Goal: Task Accomplishment & Management: Manage account settings

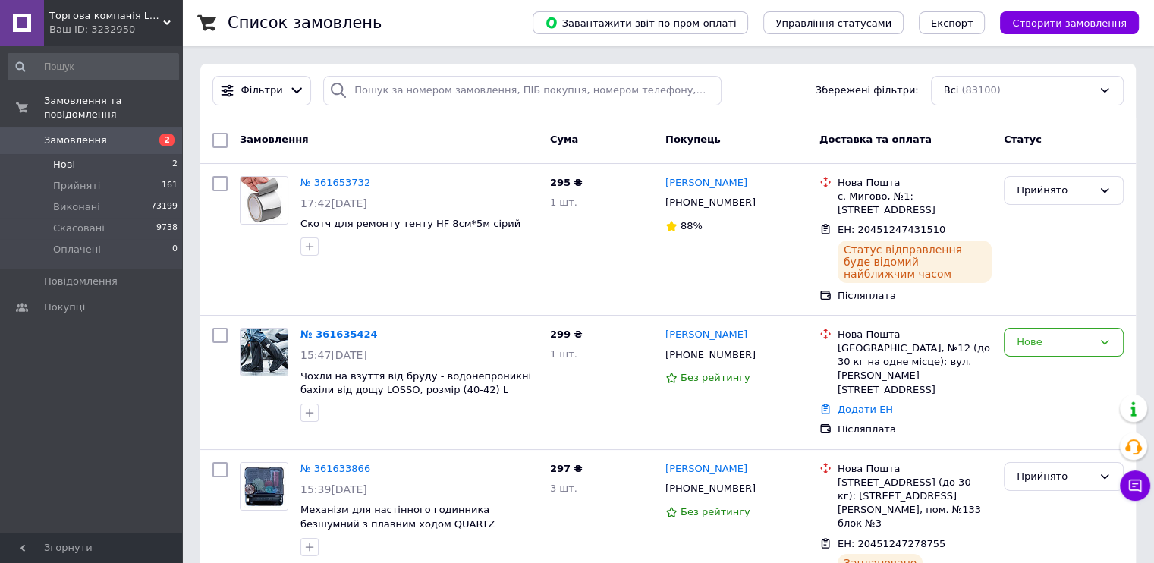
click at [93, 154] on li "Нові 2" at bounding box center [93, 164] width 187 height 21
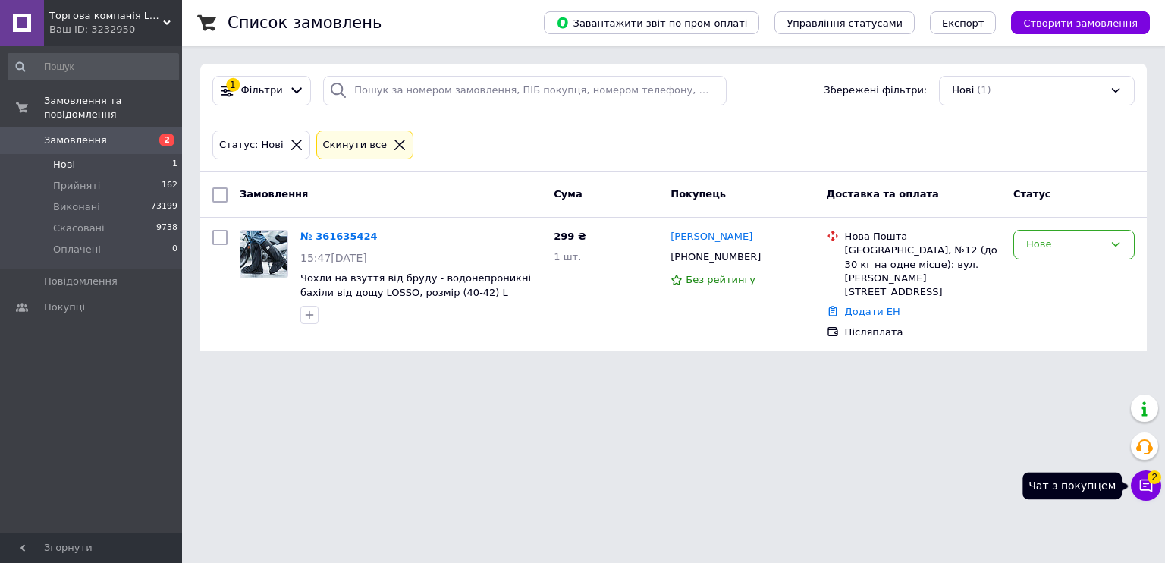
click at [1141, 479] on icon at bounding box center [1146, 485] width 13 height 13
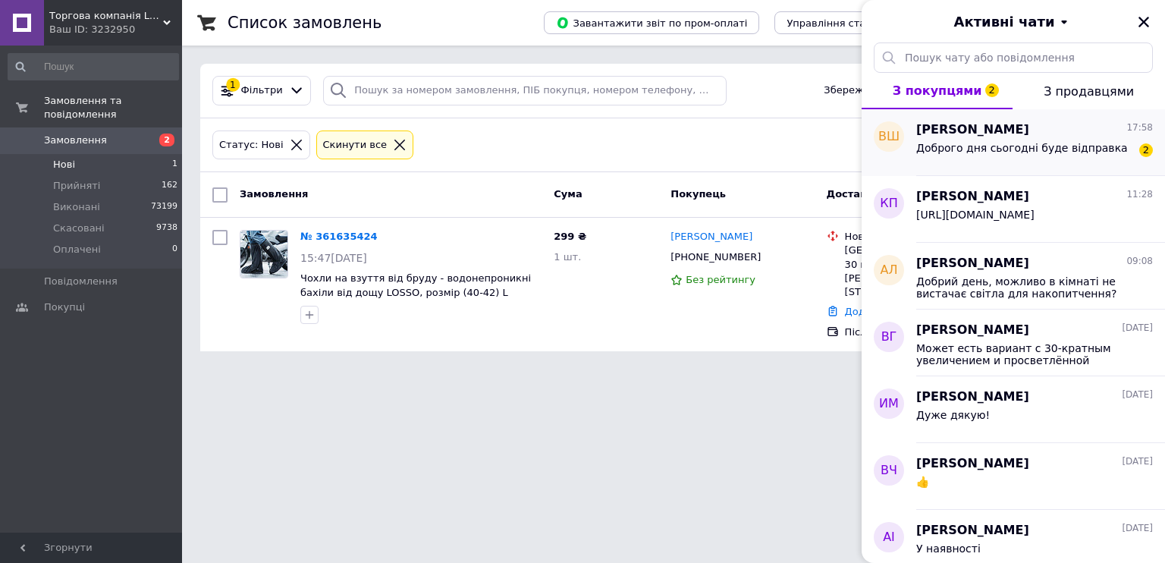
click at [1012, 142] on span "Доброго дня сьогодні буде відправка" at bounding box center [1022, 148] width 212 height 12
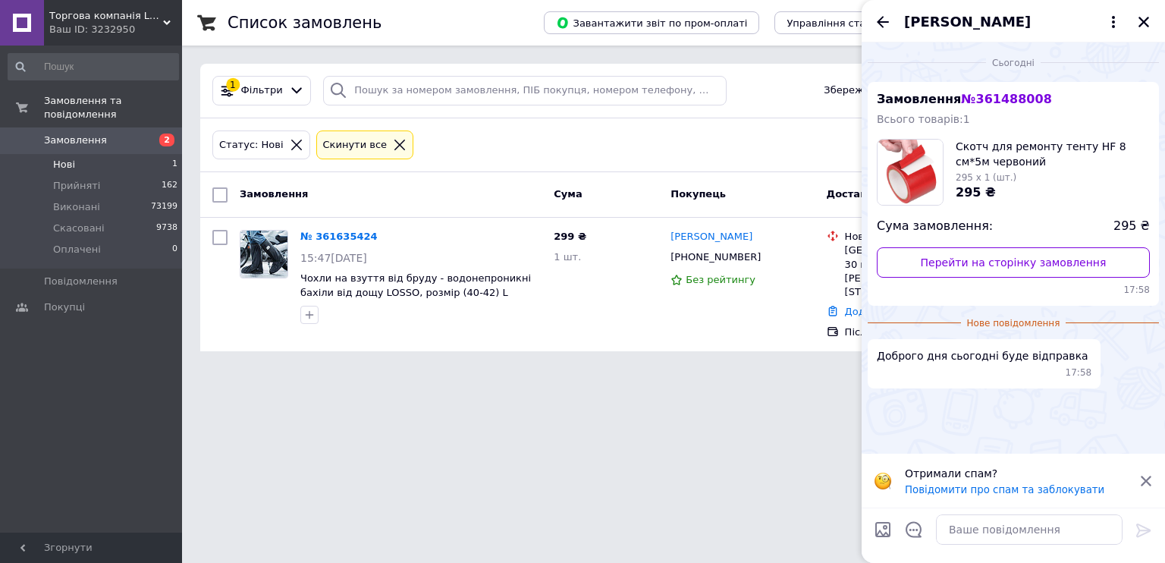
click at [965, 20] on span "Вадим Шабаш" at bounding box center [967, 22] width 127 height 20
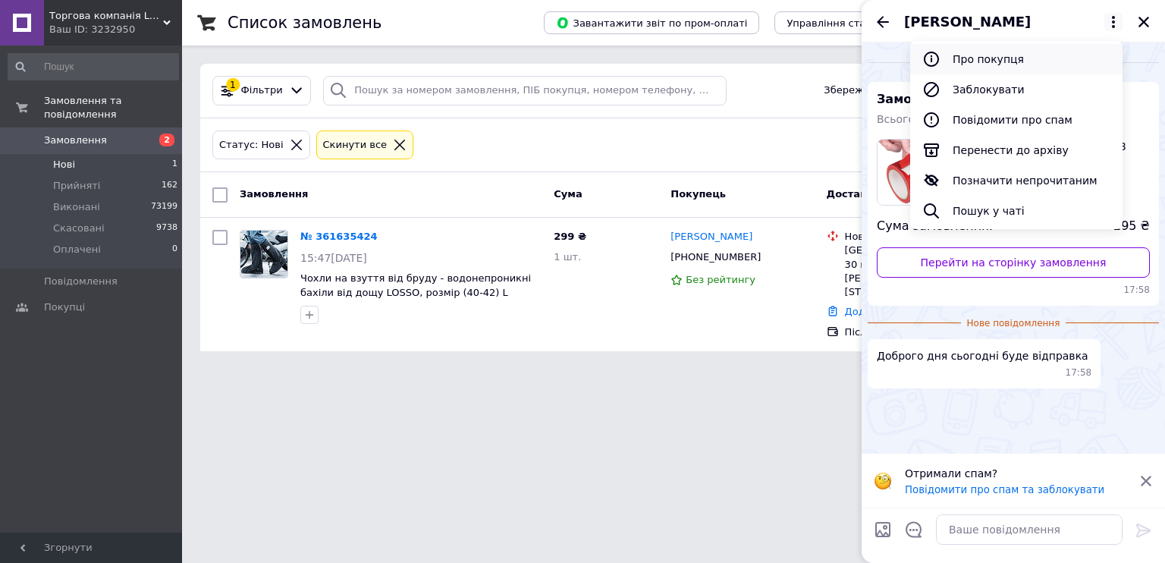
click at [984, 55] on button "Про покупця" at bounding box center [1016, 59] width 212 height 30
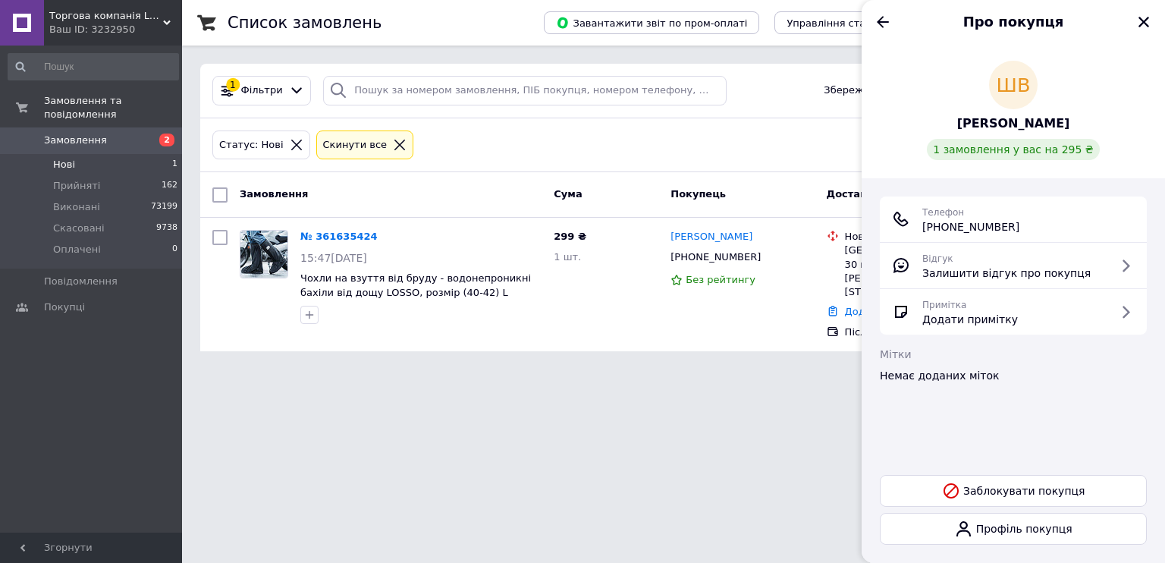
drag, startPoint x: 1025, startPoint y: 223, endPoint x: 919, endPoint y: 224, distance: 105.4
click at [919, 226] on div "Телефон +380 (93) 140-55-36" at bounding box center [1013, 219] width 243 height 30
copy span "+380 (93) 140-55-36"
click at [880, 17] on icon "Назад" at bounding box center [883, 22] width 18 height 18
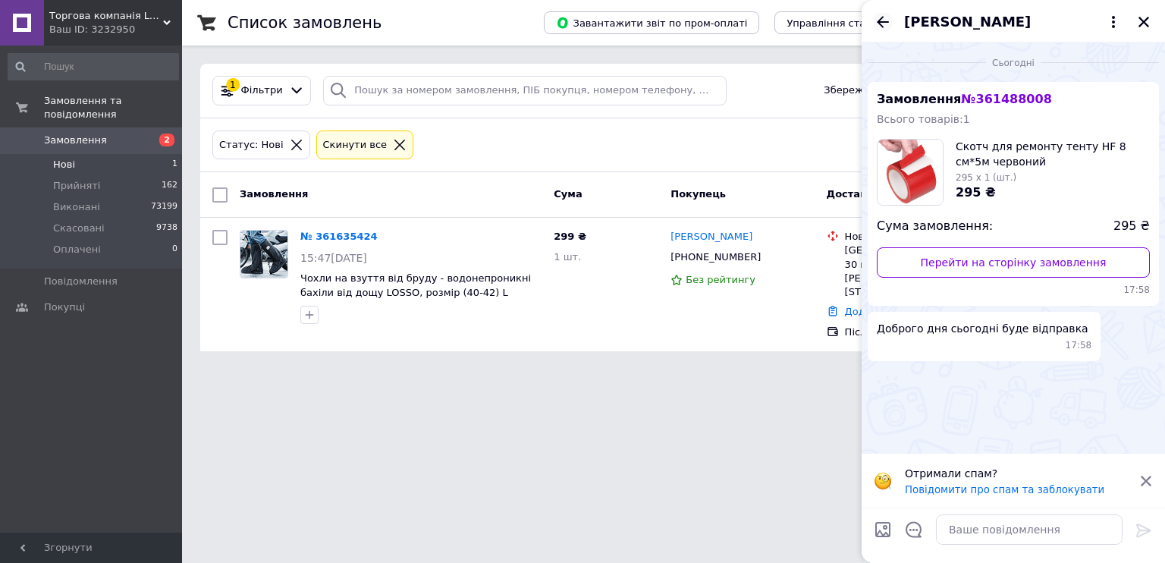
click at [882, 18] on icon "Назад" at bounding box center [883, 21] width 12 height 11
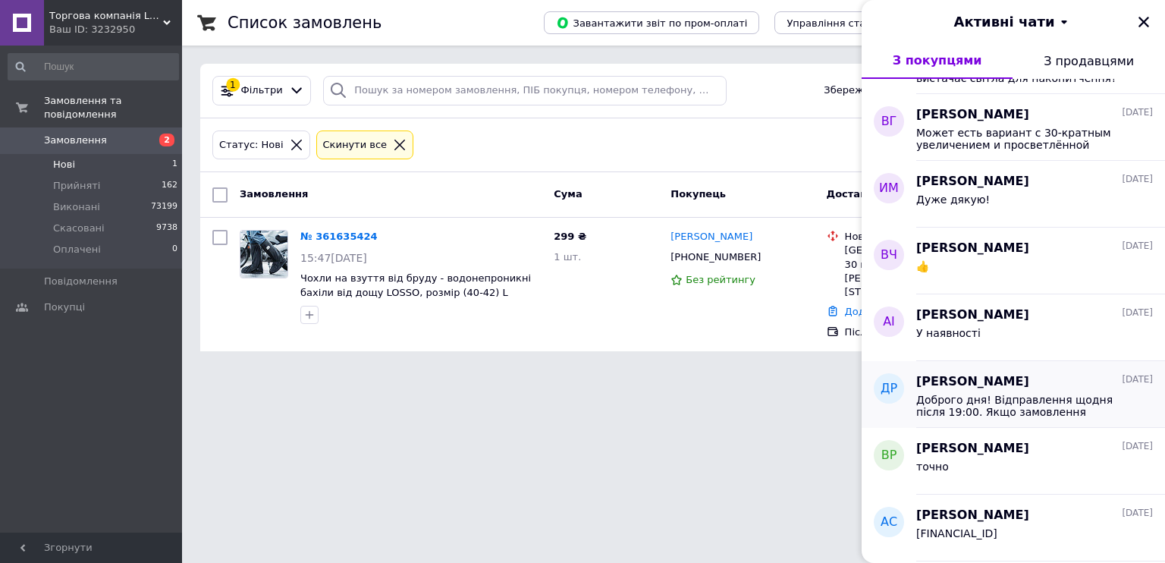
scroll to position [202, 0]
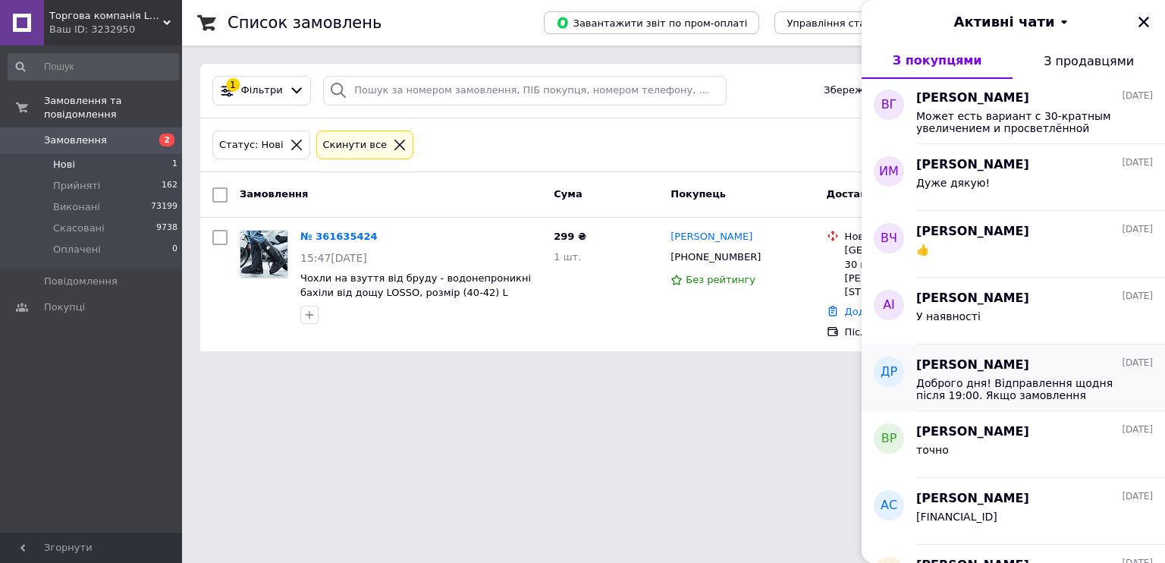
click at [1014, 390] on span "Доброго дня! Відправлення щодня після 19:00. Якщо замовлення приходить до 14:30…" at bounding box center [1023, 389] width 215 height 24
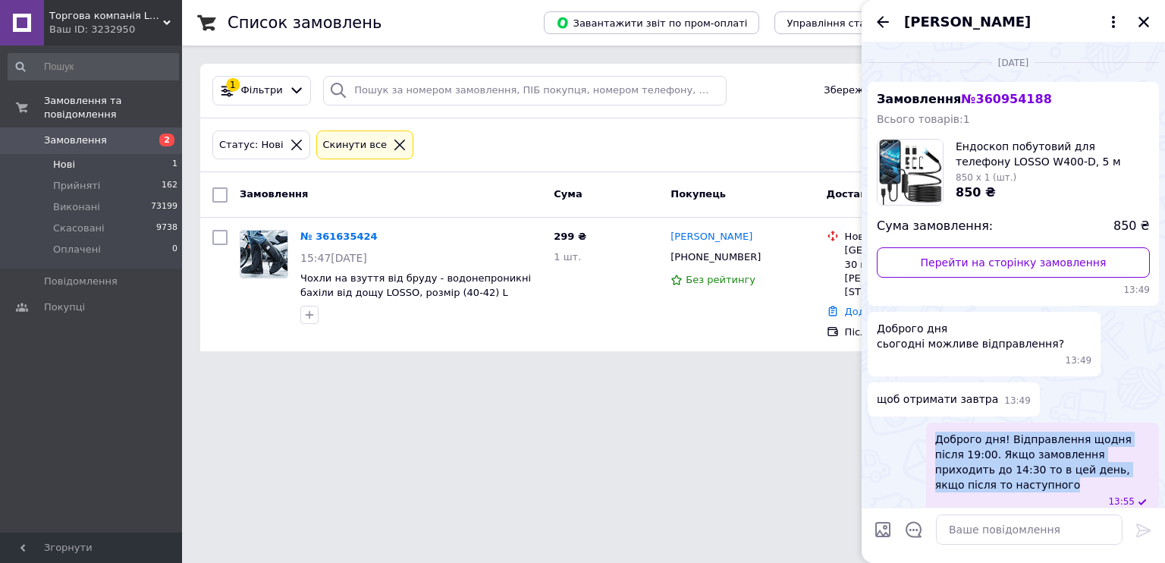
drag, startPoint x: 935, startPoint y: 419, endPoint x: 995, endPoint y: 463, distance: 74.3
click at [995, 465] on span "Доброго дня! Відправлення щодня після 19:00. Якщо замовлення приходить до 14:30…" at bounding box center [1042, 462] width 215 height 61
copy span "Доброго дня! Відправлення щодня після 19:00. Якщо замовлення приходить до 14:30…"
click at [881, 24] on icon "Назад" at bounding box center [883, 22] width 18 height 18
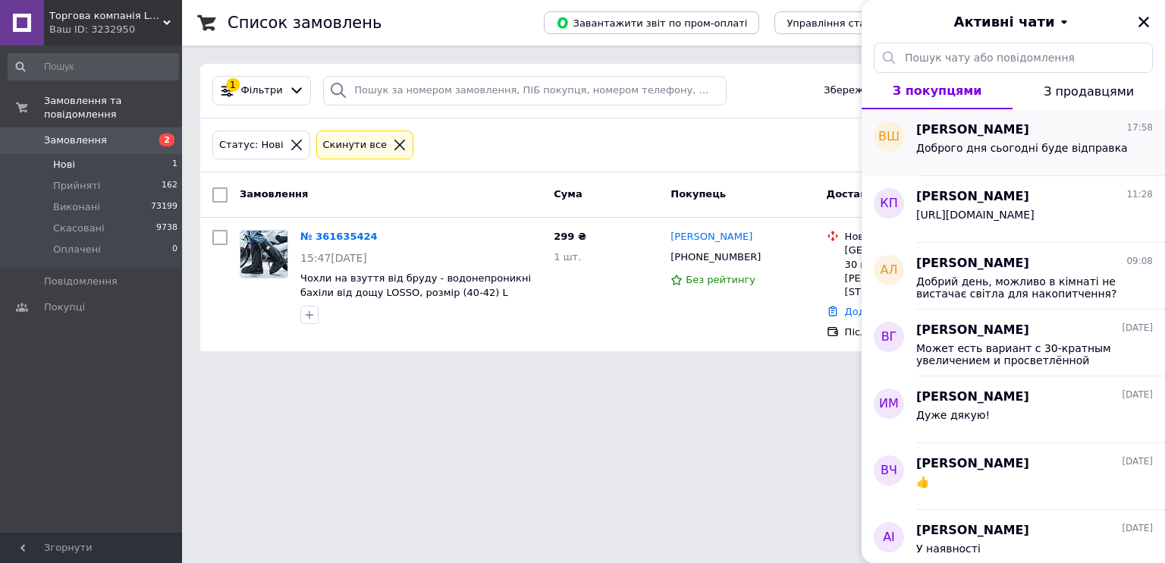
click at [961, 143] on span "Доброго дня сьогодні буде відправка" at bounding box center [1022, 148] width 212 height 12
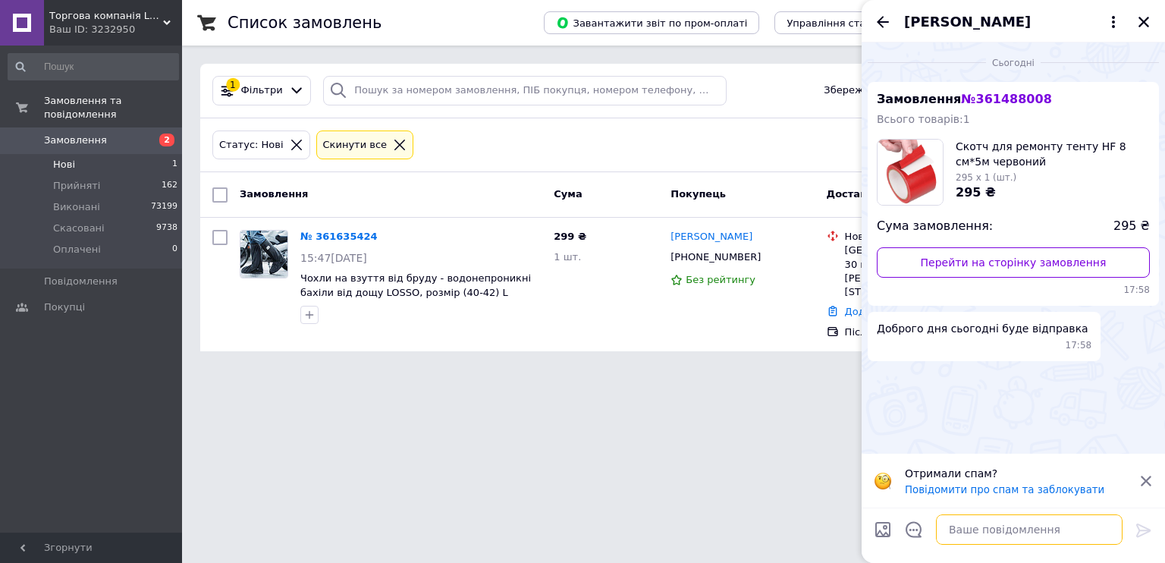
paste textarea "Доброго дня! Відправлення щодня після 19:00. Якщо замовлення приходить до 14:30…"
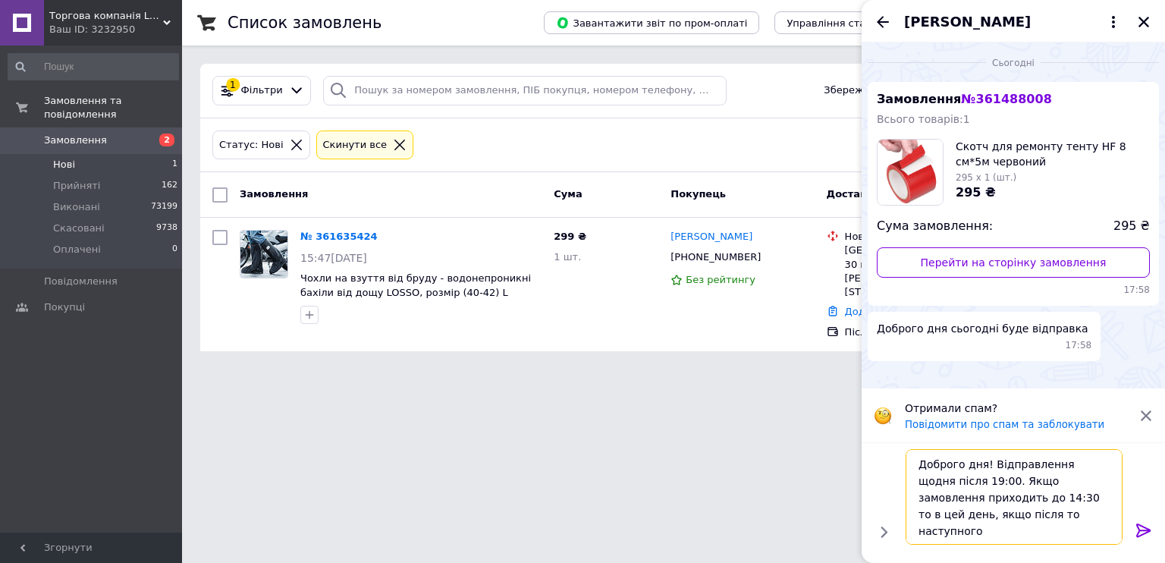
type textarea "Доброго дня! Відправлення щодня після 19:00. Якщо замовлення приходить до 14:30…"
click at [1140, 530] on icon at bounding box center [1143, 530] width 14 height 14
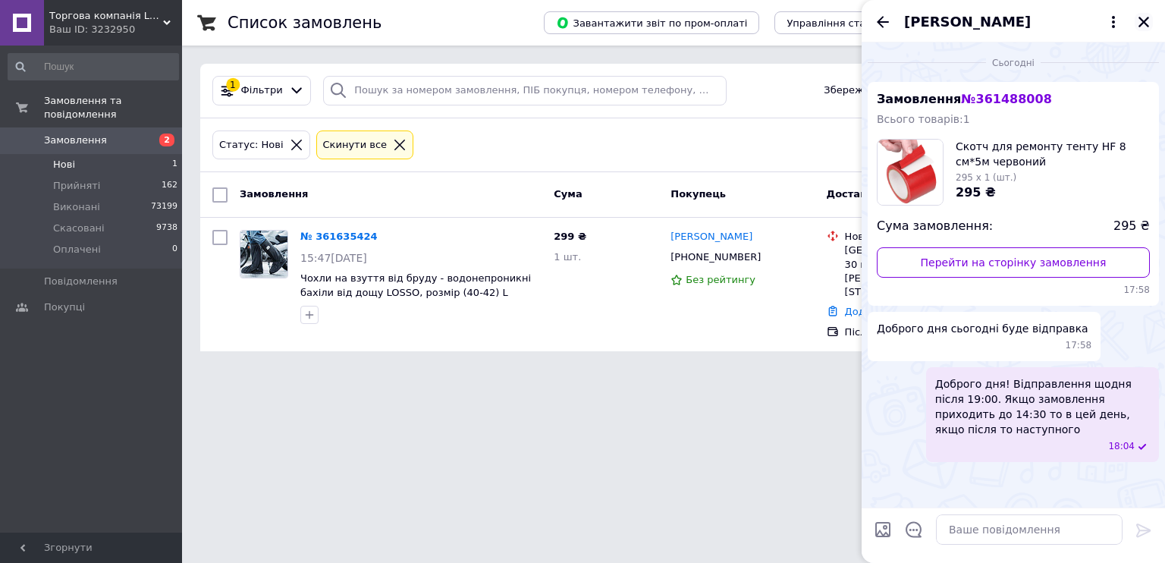
click at [1142, 18] on icon "Закрити" at bounding box center [1144, 22] width 14 height 14
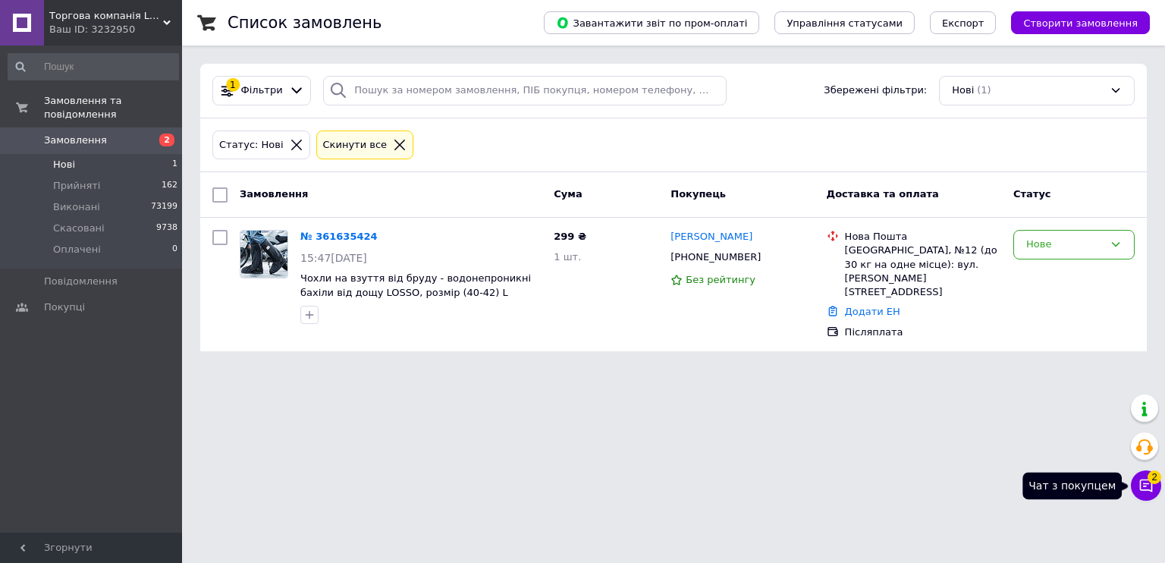
click at [1140, 482] on icon at bounding box center [1146, 485] width 13 height 13
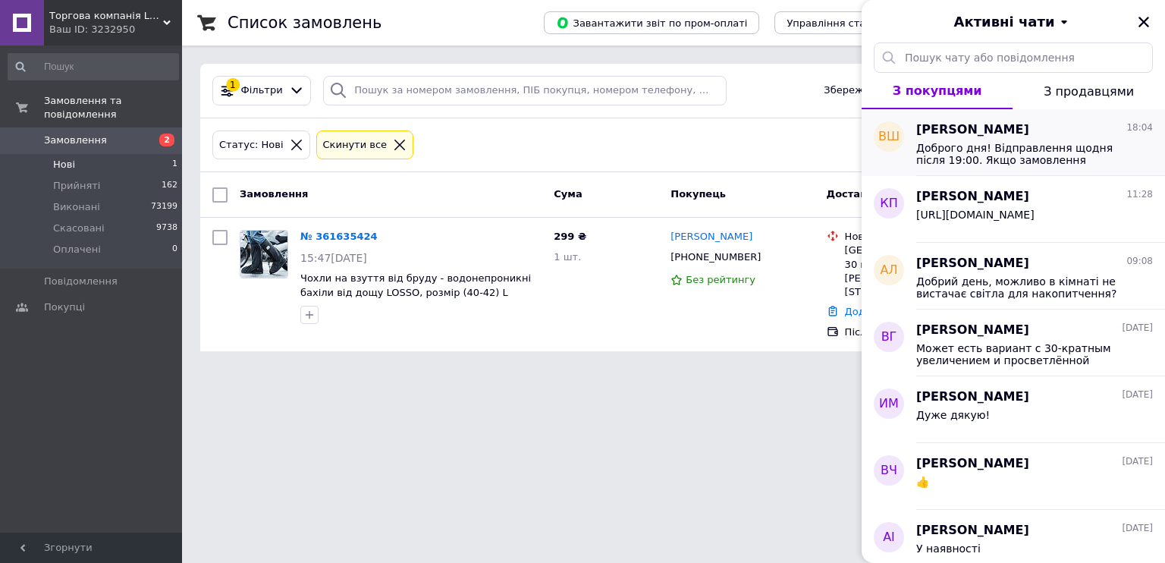
click at [946, 145] on span "Доброго дня! Відправлення щодня після 19:00. Якщо замовлення приходить до 14:30…" at bounding box center [1023, 154] width 215 height 24
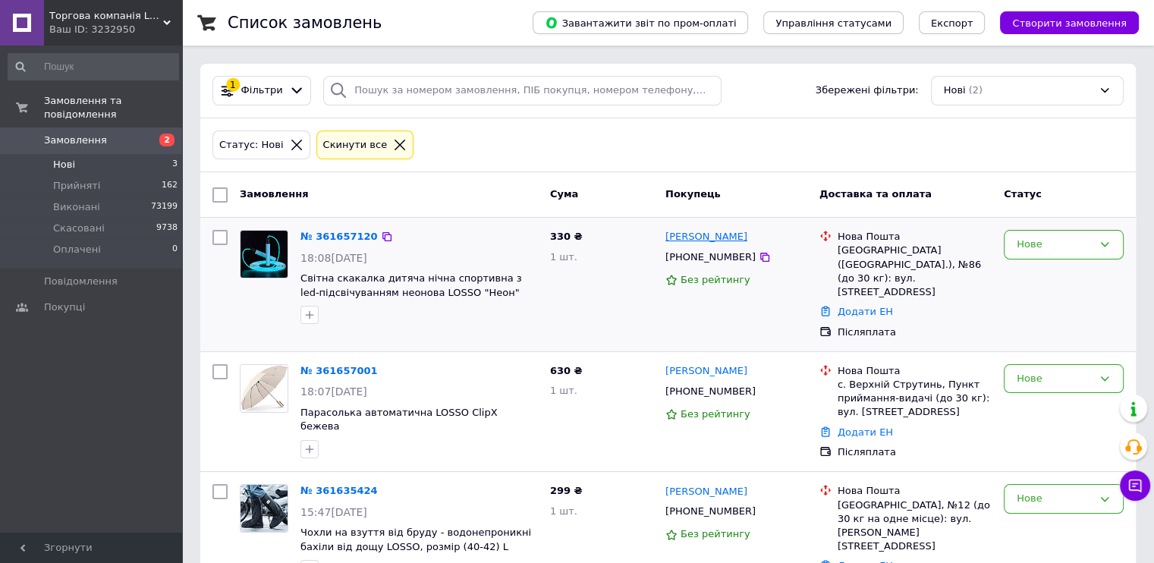
click at [701, 237] on link "Олексій Бойко" at bounding box center [706, 237] width 82 height 14
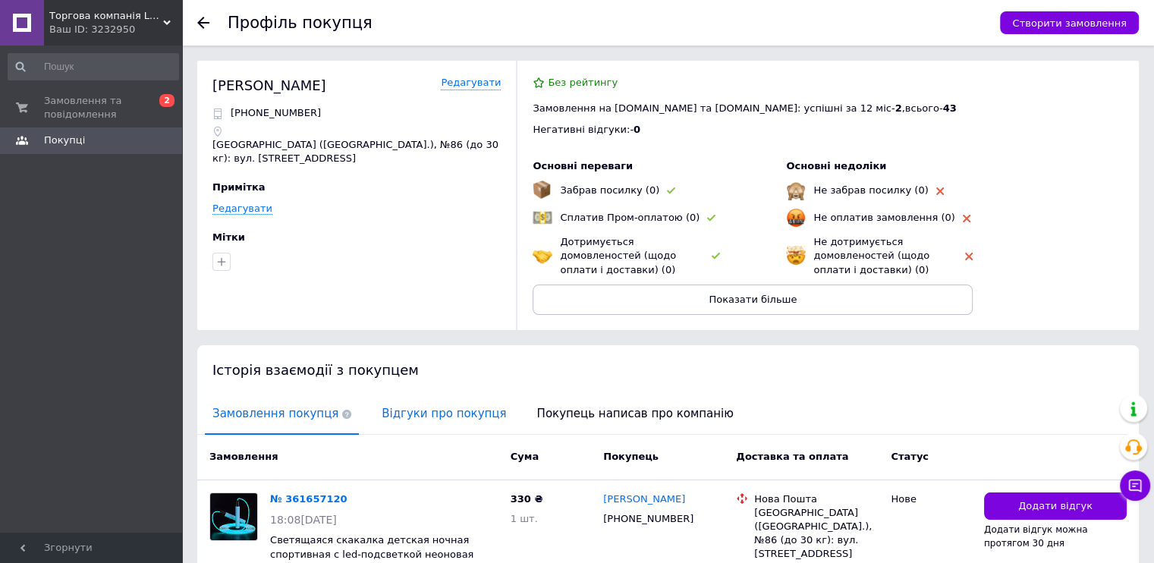
click at [444, 416] on span "Відгуки про покупця" at bounding box center [444, 413] width 140 height 39
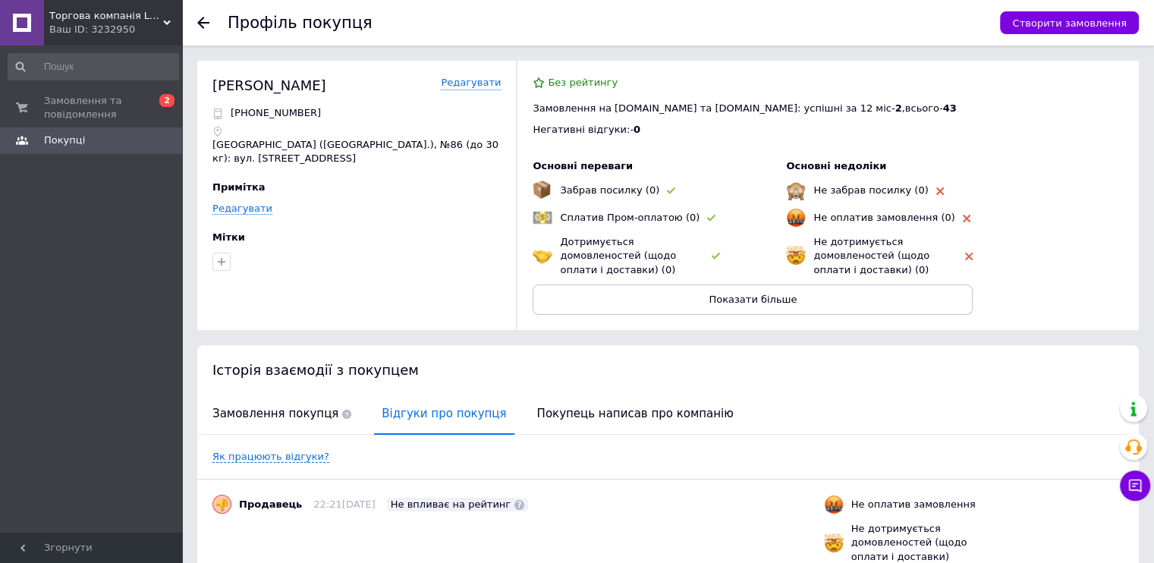
click at [202, 25] on icon at bounding box center [203, 23] width 12 height 12
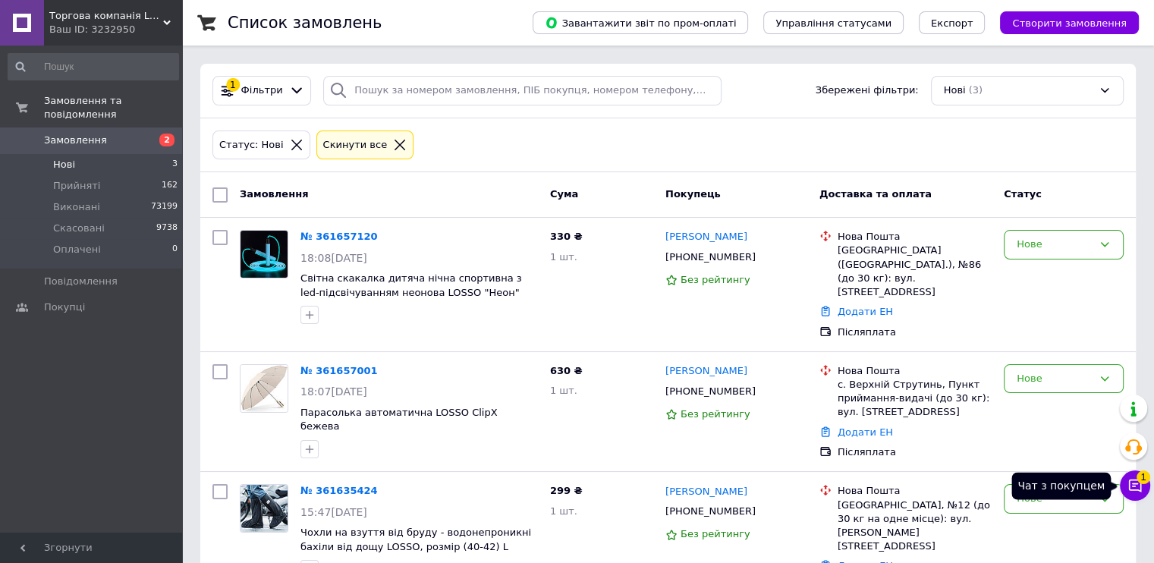
click at [1131, 482] on icon at bounding box center [1134, 485] width 15 height 15
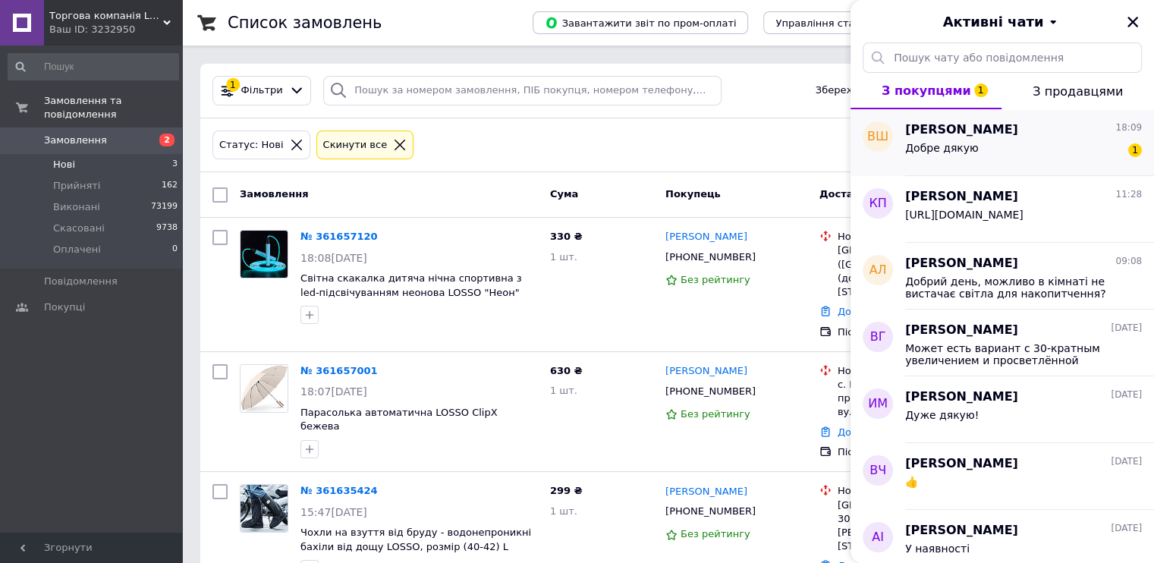
click at [989, 139] on div "Добре дякую 1" at bounding box center [1023, 151] width 237 height 24
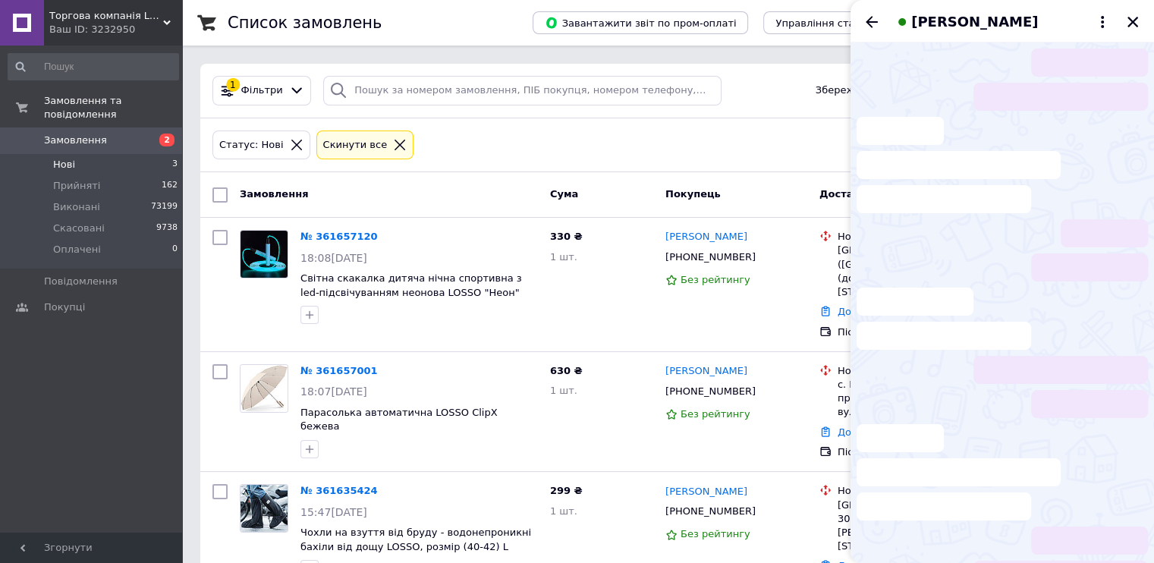
scroll to position [12, 0]
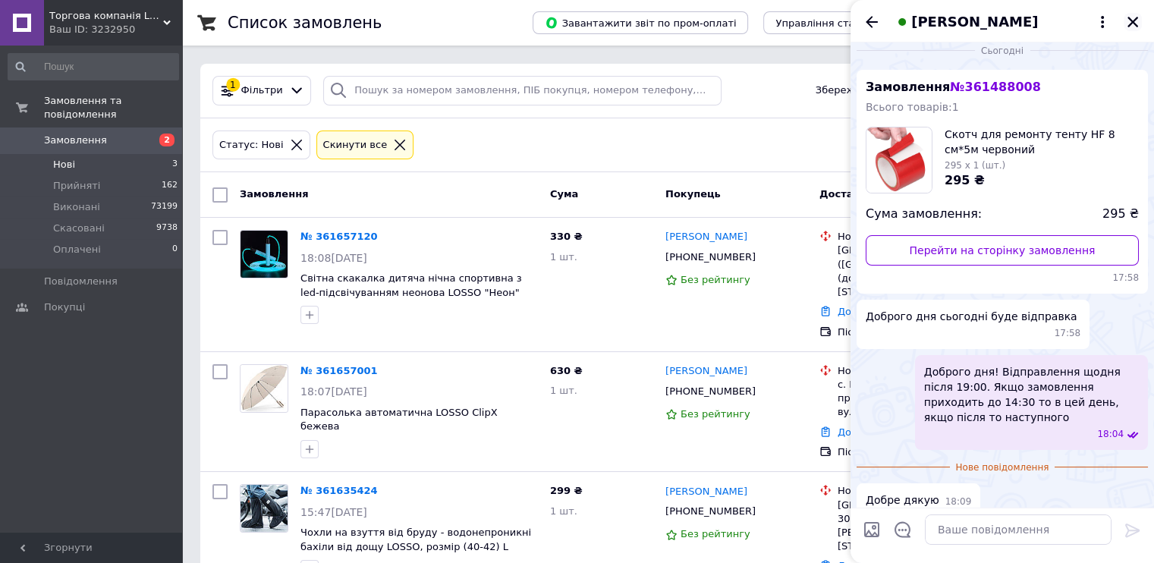
click at [1129, 26] on icon "Закрити" at bounding box center [1132, 22] width 11 height 11
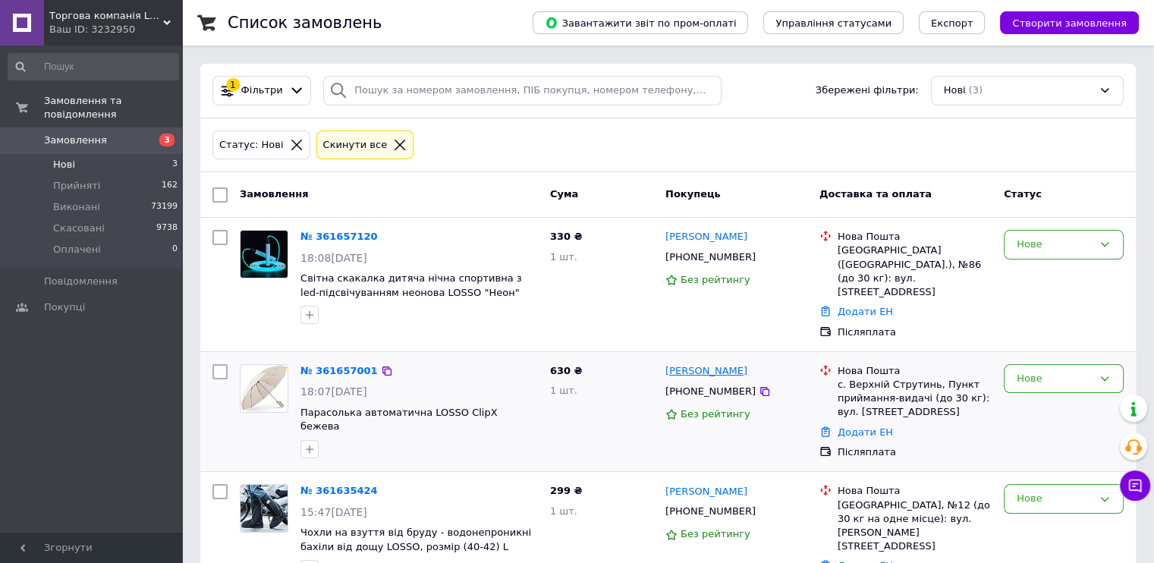
click at [702, 364] on link "[PERSON_NAME]" at bounding box center [706, 371] width 82 height 14
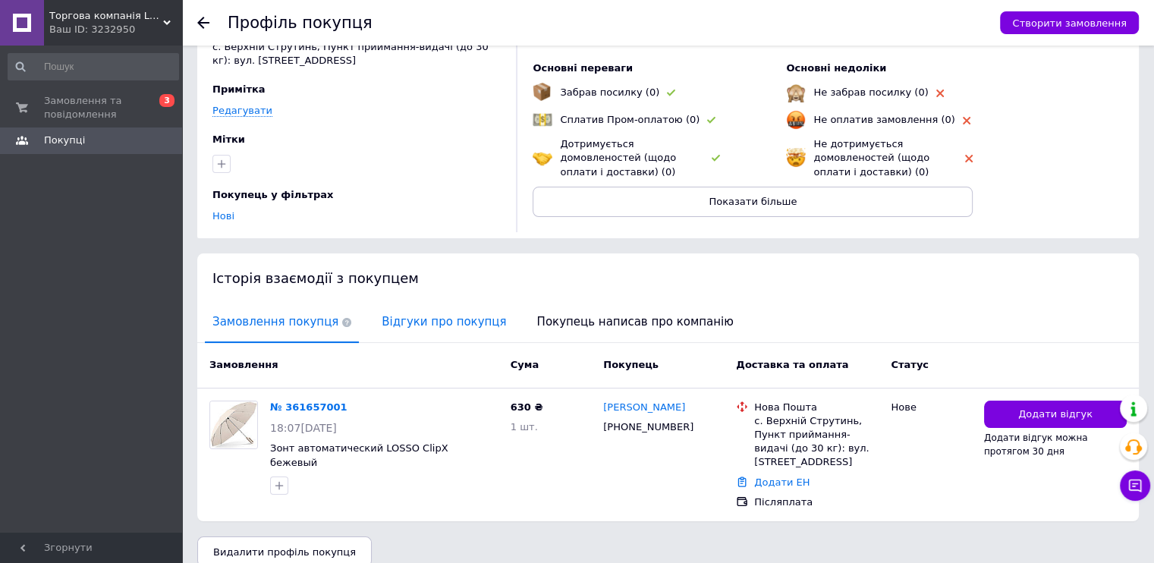
scroll to position [116, 0]
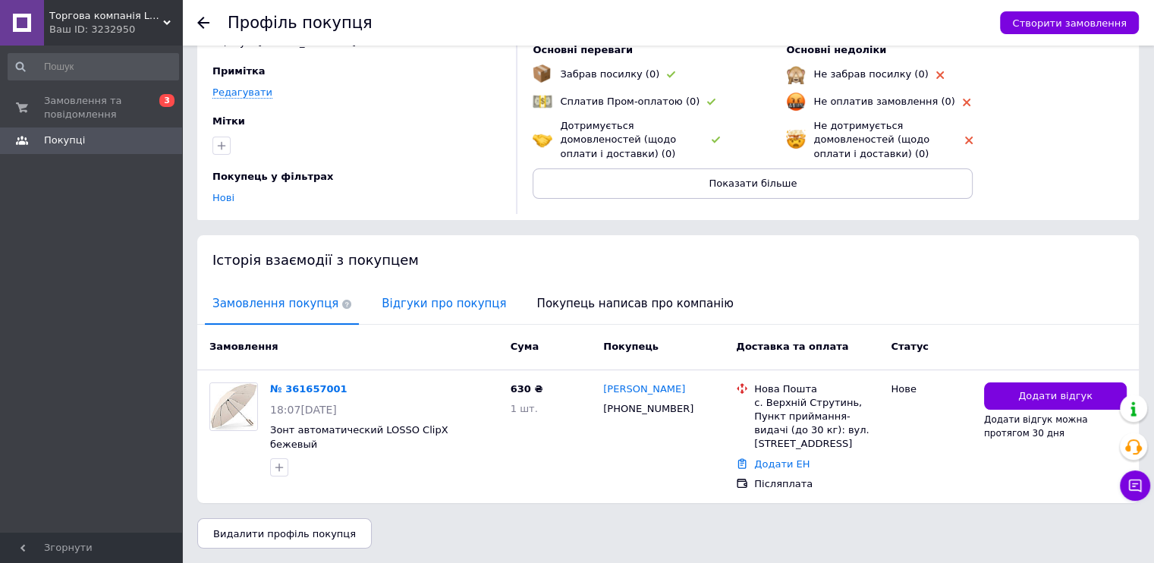
click at [429, 309] on span "Відгуки про покупця" at bounding box center [444, 303] width 140 height 39
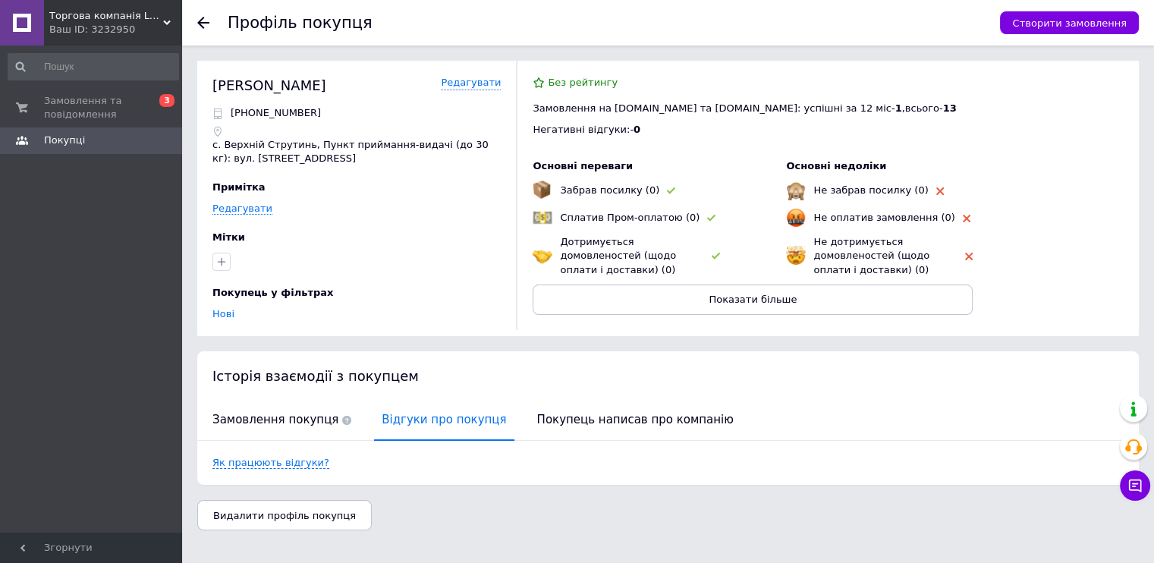
scroll to position [0, 0]
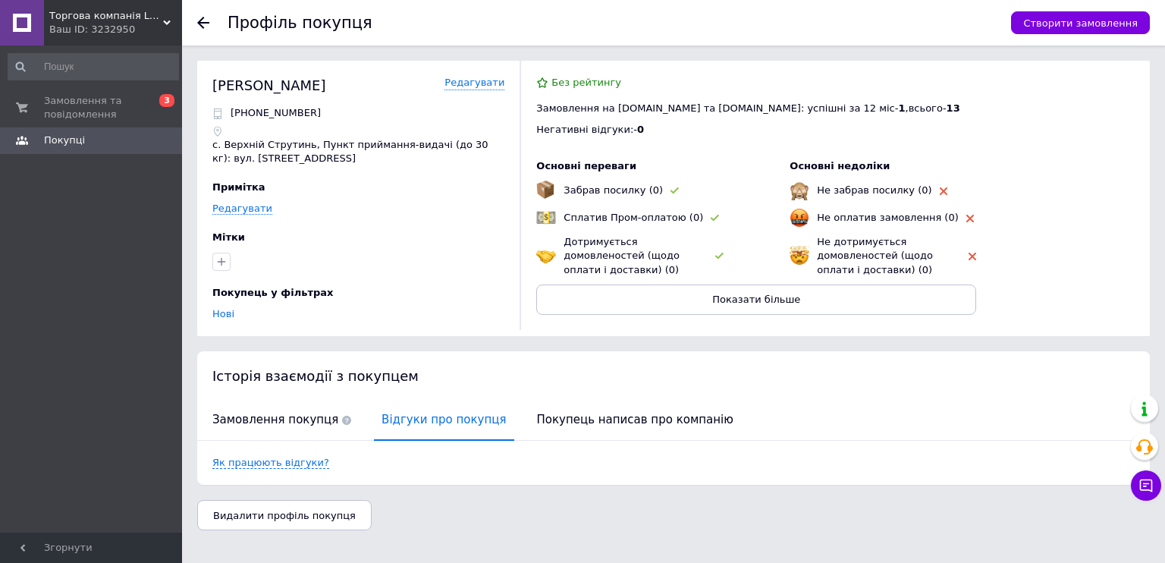
click at [206, 25] on icon at bounding box center [203, 23] width 12 height 12
